Goal: Task Accomplishment & Management: Manage account settings

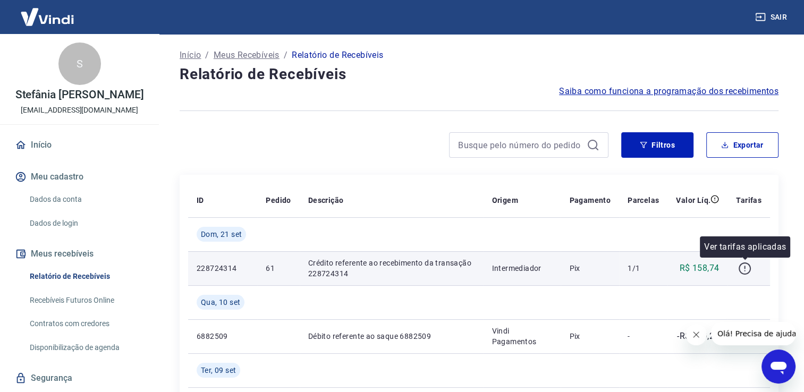
click at [744, 268] on icon "button" at bounding box center [744, 268] width 13 height 13
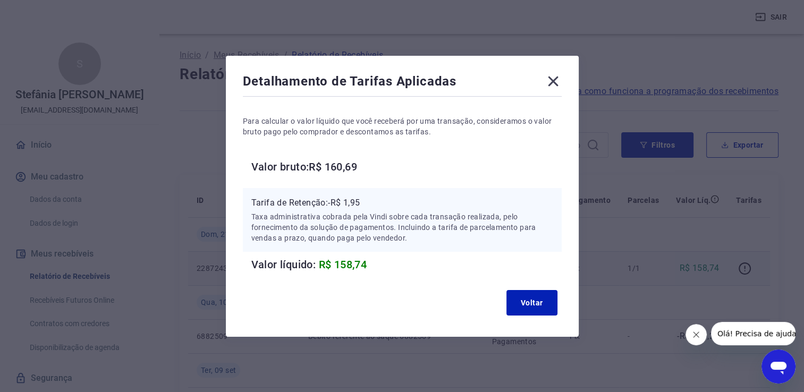
click at [555, 78] on icon at bounding box center [553, 81] width 17 height 17
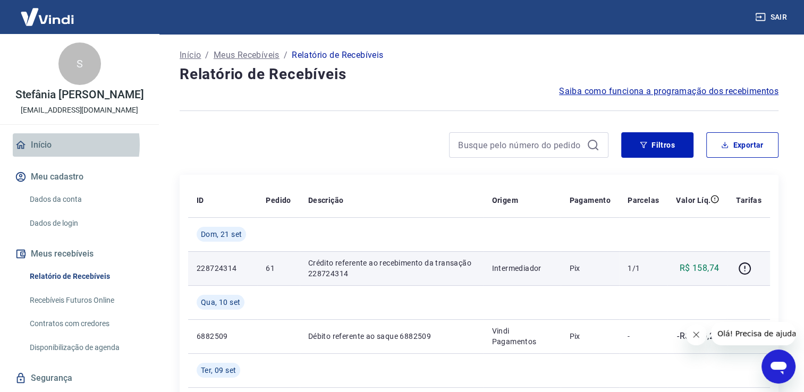
click at [50, 156] on link "Início" at bounding box center [79, 144] width 133 height 23
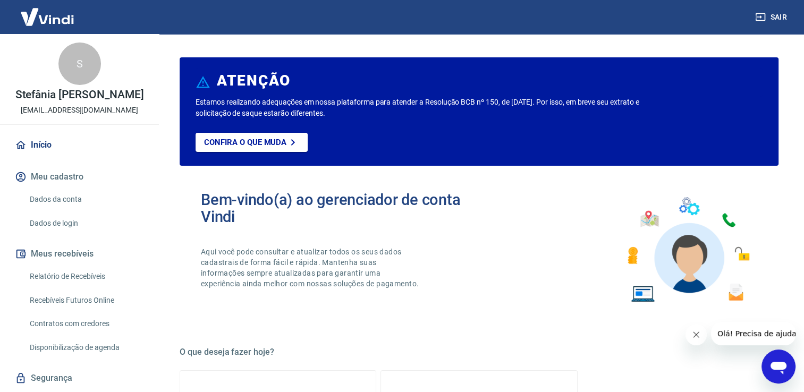
click at [68, 93] on p "Stefânia [PERSON_NAME]" at bounding box center [79, 94] width 129 height 11
click at [67, 285] on link "Relatório de Recebíveis" at bounding box center [86, 277] width 121 height 22
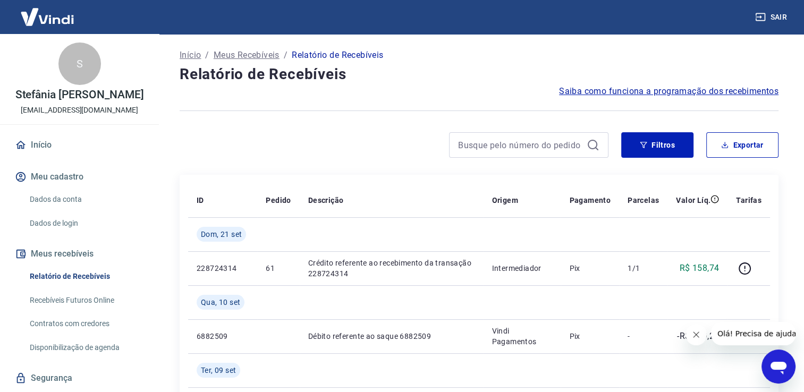
click at [78, 311] on link "Recebíveis Futuros Online" at bounding box center [86, 301] width 121 height 22
